Goal: Task Accomplishment & Management: Use online tool/utility

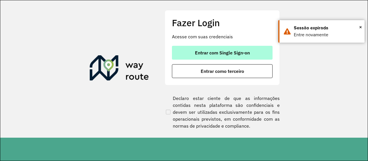
click at [196, 57] on button "Entrar com Single Sign-on" at bounding box center [222, 53] width 101 height 14
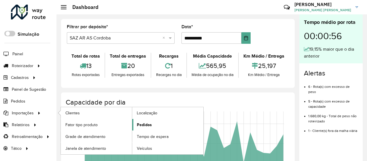
click at [142, 125] on span "Pedidos" at bounding box center [144, 125] width 15 height 6
